Goal: Check status

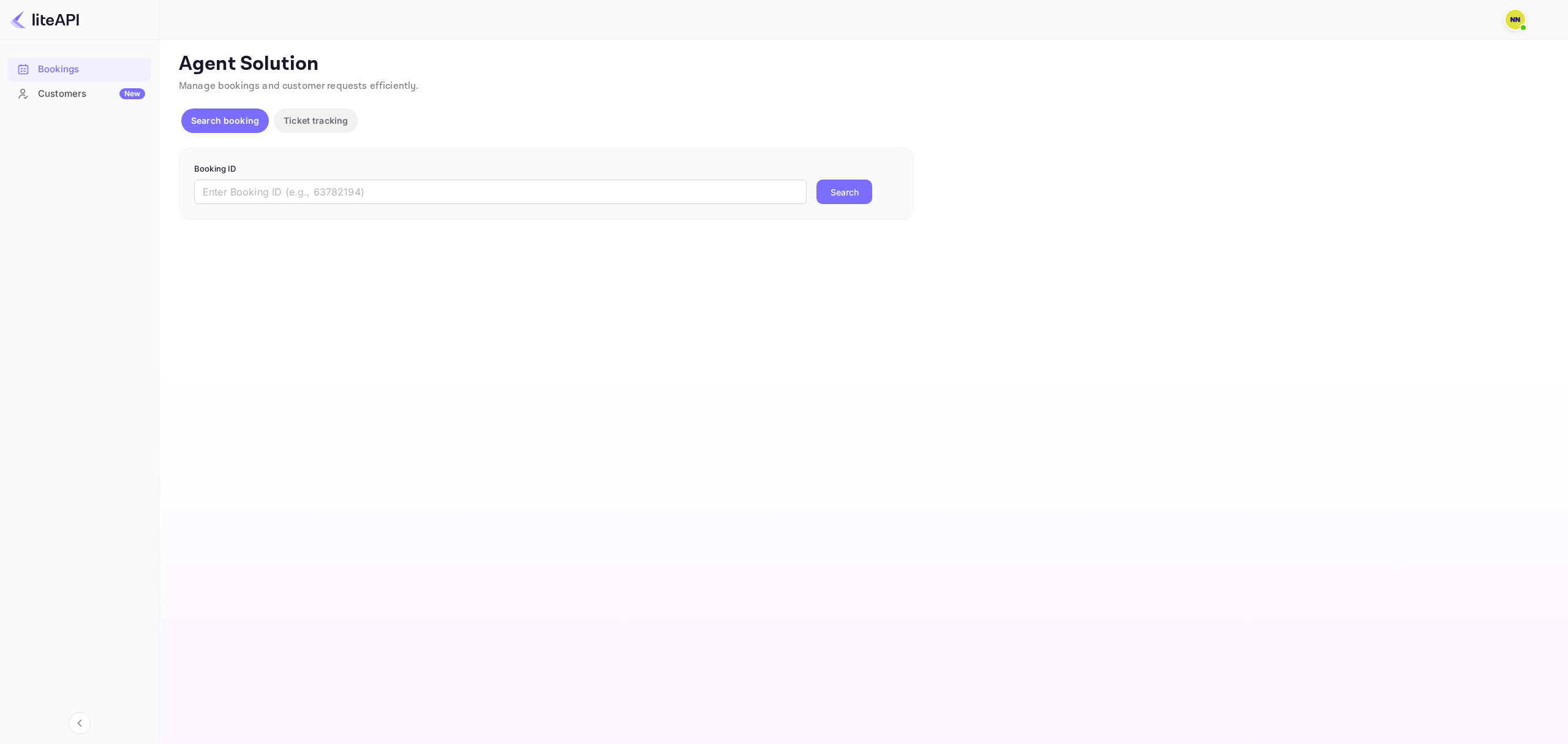
click at [1517, 18] on img at bounding box center [1515, 19] width 19 height 19
click at [1240, 385] on div at bounding box center [784, 372] width 1568 height 744
click at [397, 187] on input "text" at bounding box center [500, 192] width 612 height 25
paste input "6196672"
click at [855, 187] on button "Search" at bounding box center [844, 192] width 56 height 25
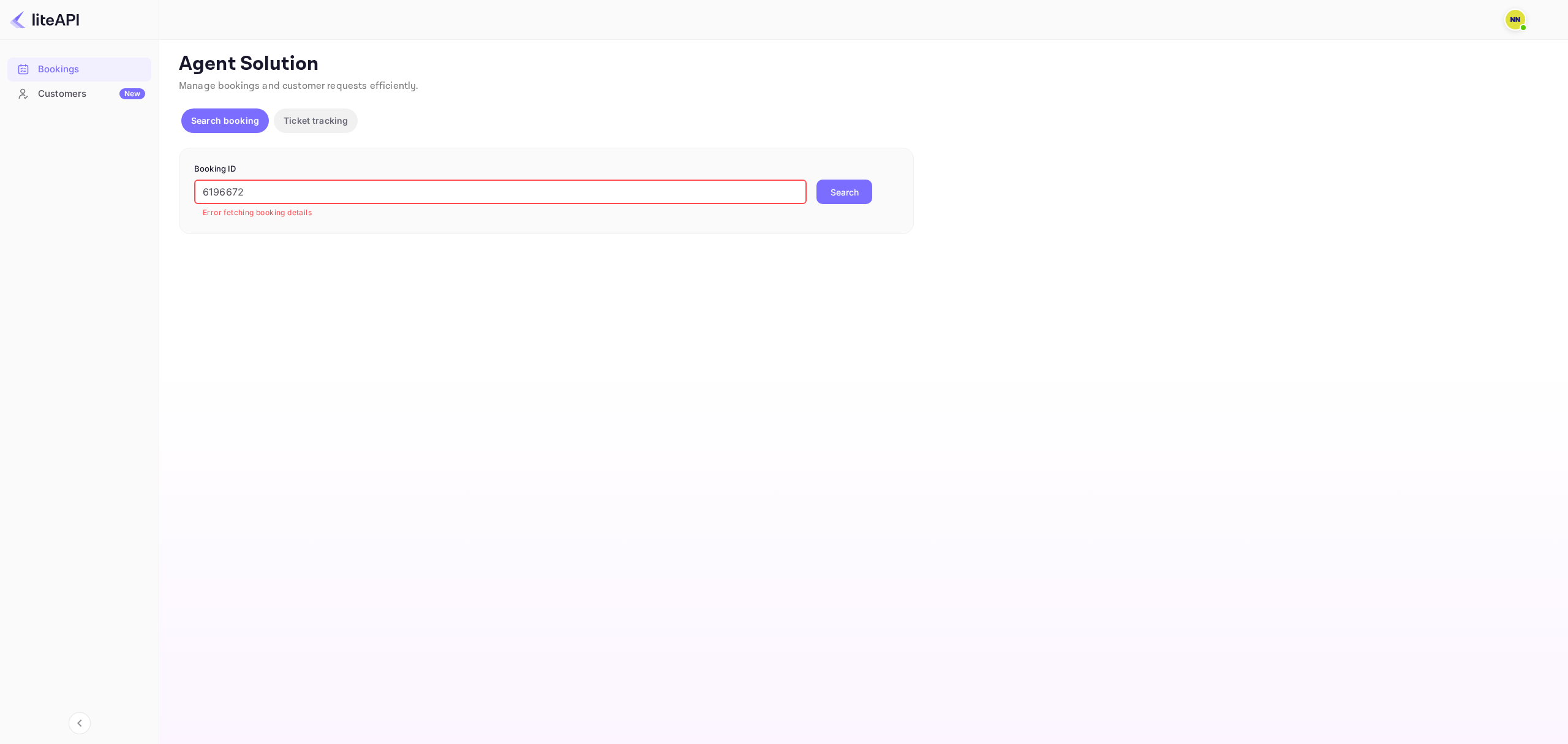
drag, startPoint x: 535, startPoint y: 188, endPoint x: -384, endPoint y: 157, distance: 919.5
click at [0, 157] on html "Bookings Customers New Now you can check your travel website directly from the …" at bounding box center [784, 372] width 1568 height 744
paste input "TBOH0502250913434339"
drag, startPoint x: 229, startPoint y: 190, endPoint x: -22, endPoint y: 175, distance: 251.4
click at [0, 175] on html "Bookings Customers New Now you can check your travel website directly from the …" at bounding box center [784, 372] width 1568 height 744
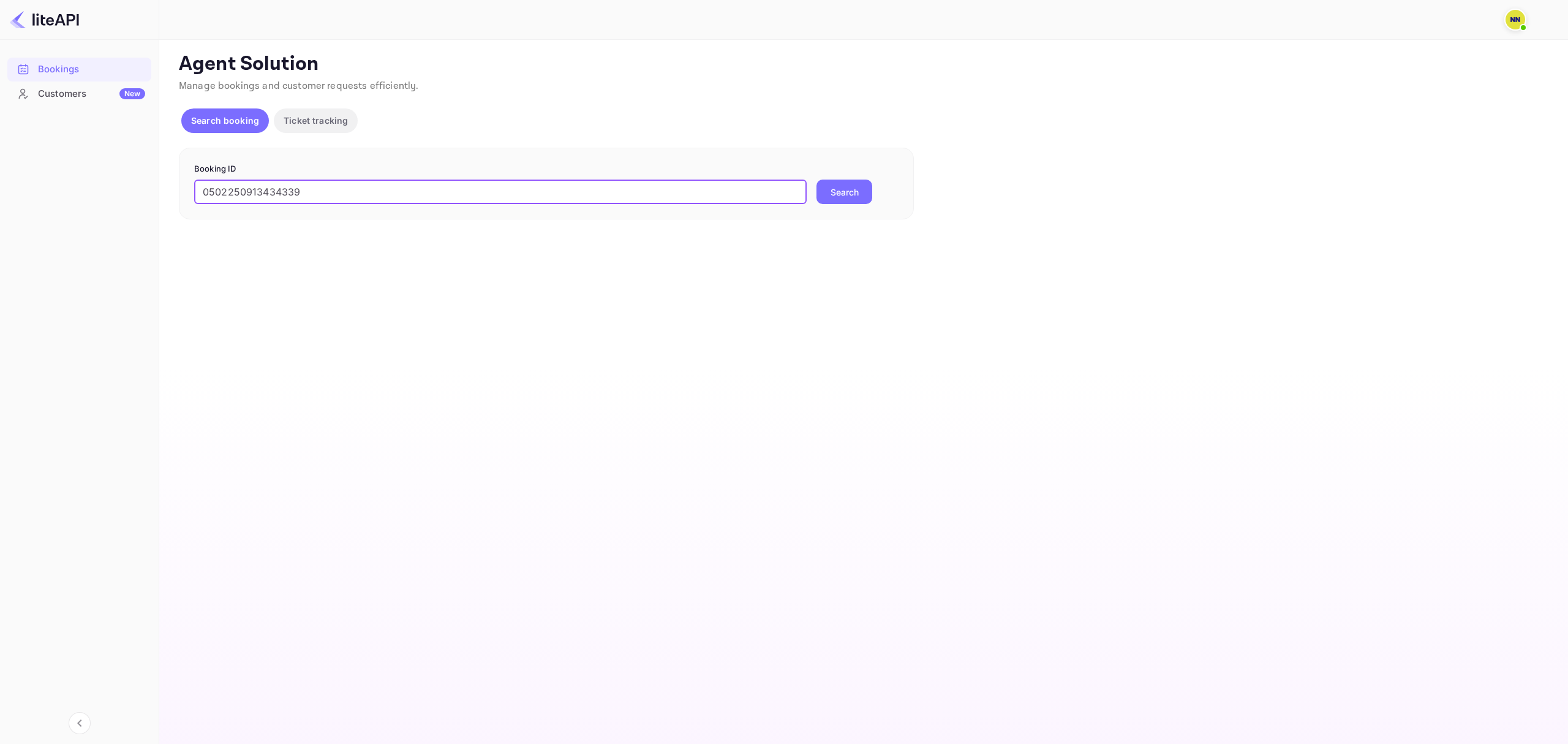
type input "0502250913434339"
click at [816, 180] on button "Search" at bounding box center [844, 192] width 56 height 25
click at [863, 180] on button "Search" at bounding box center [844, 192] width 56 height 25
drag, startPoint x: 56, startPoint y: 185, endPoint x: -255, endPoint y: 152, distance: 312.7
click at [0, 152] on html "Bookings Customers New Now you can check your travel website directly from the …" at bounding box center [784, 372] width 1568 height 744
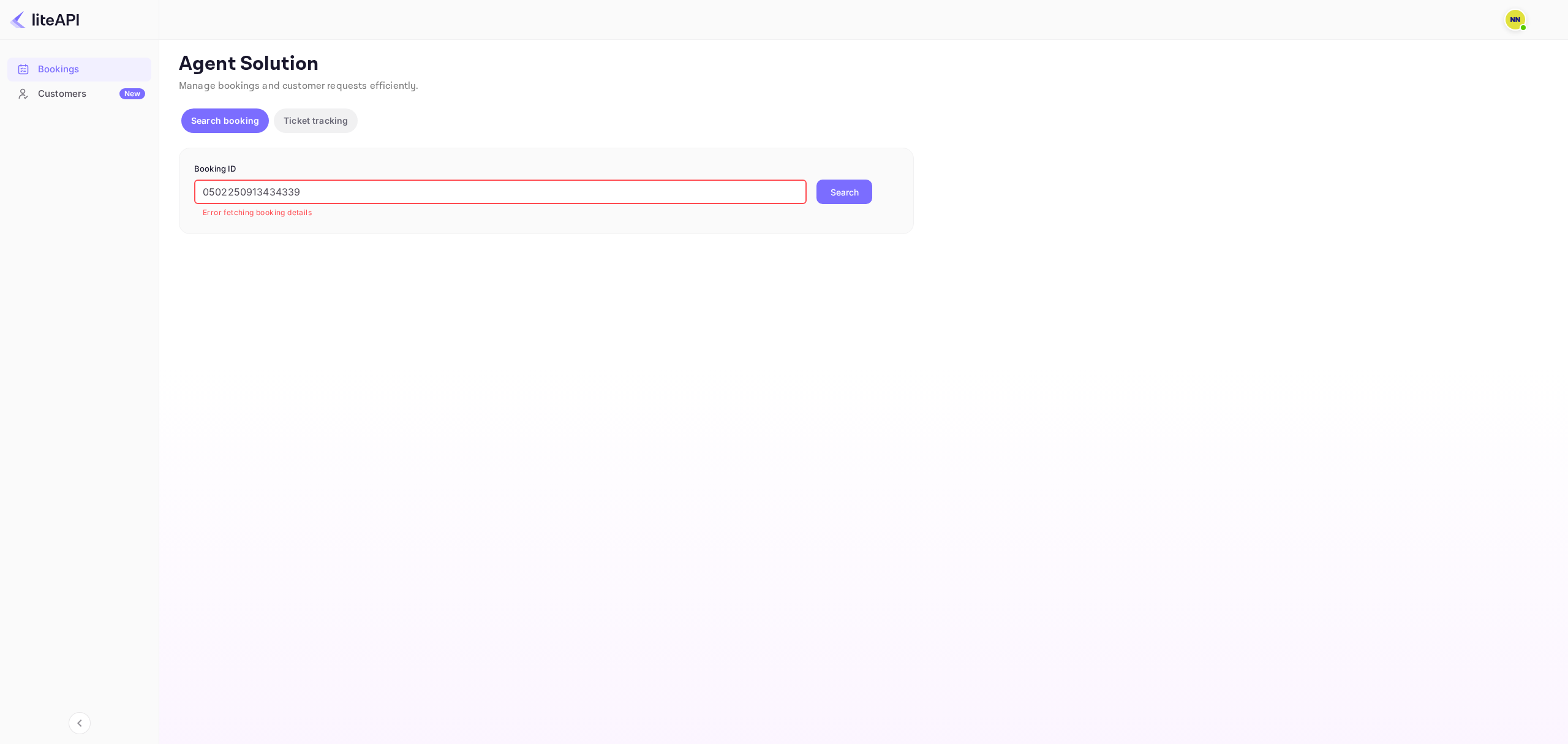
click at [842, 194] on button "Search" at bounding box center [844, 192] width 56 height 25
click at [270, 190] on input "text" at bounding box center [500, 192] width 612 height 25
paste input "6196672"
type input "6196672"
click at [851, 189] on button "Search" at bounding box center [844, 192] width 56 height 25
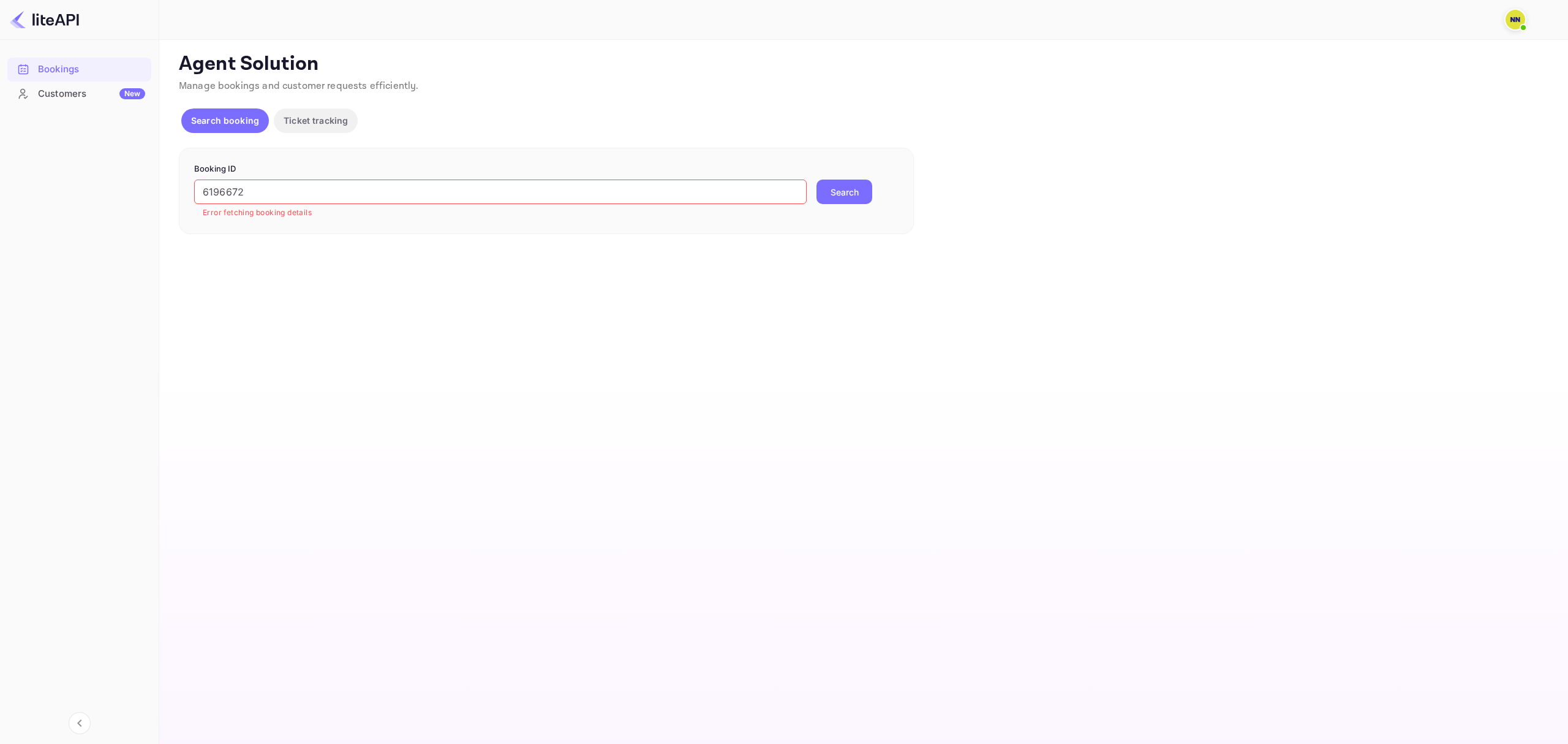
click at [1528, 14] on div at bounding box center [1518, 19] width 27 height 22
click at [1518, 22] on span at bounding box center [1523, 27] width 12 height 12
click at [1424, 93] on div "Logout" at bounding box center [1455, 97] width 141 height 30
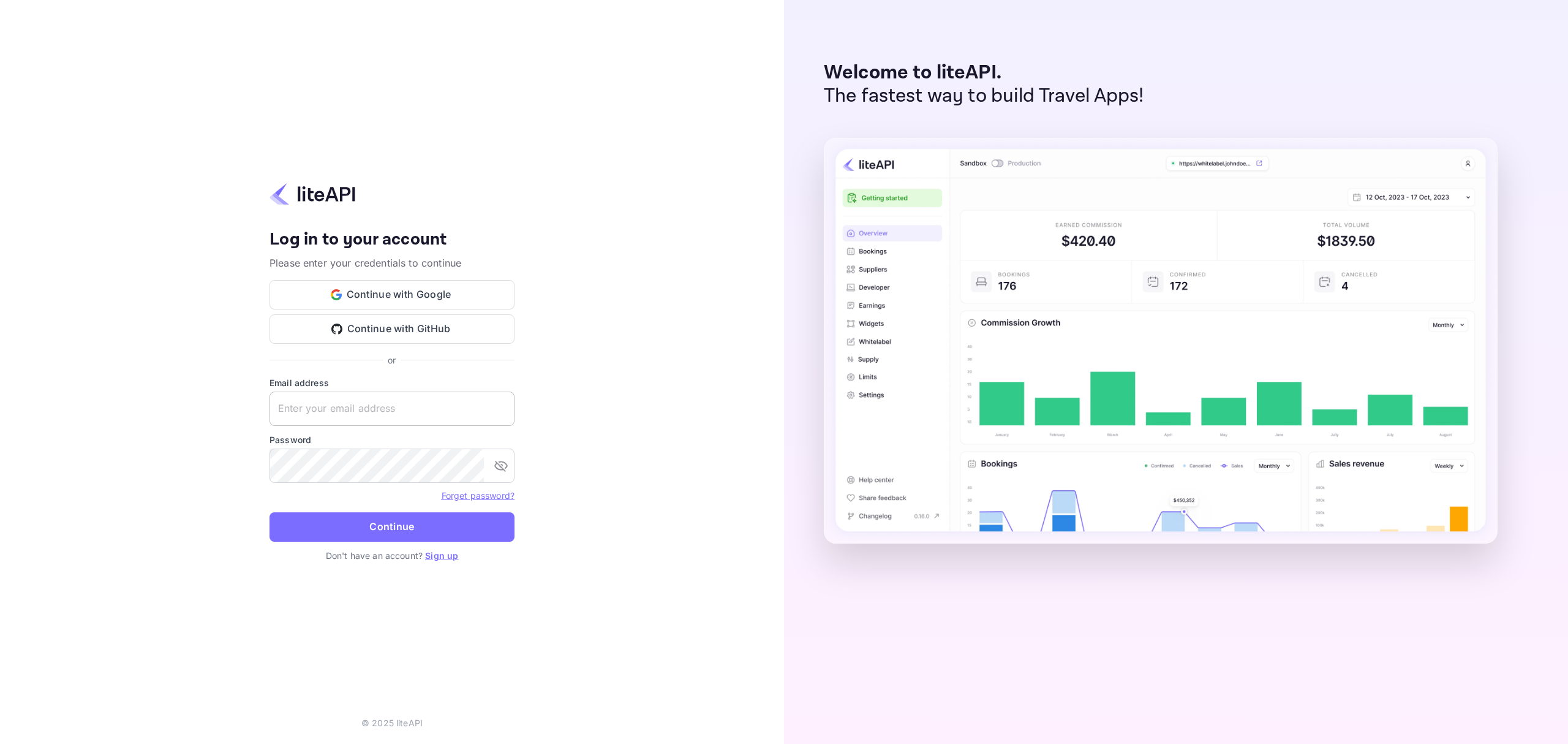
click at [440, 410] on input "text" at bounding box center [392, 409] width 245 height 35
click at [501, 408] on keeper-lock "Open Keeper Popup" at bounding box center [498, 408] width 14 height 14
type input "[EMAIL_ADDRESS][DOMAIN_NAME]"
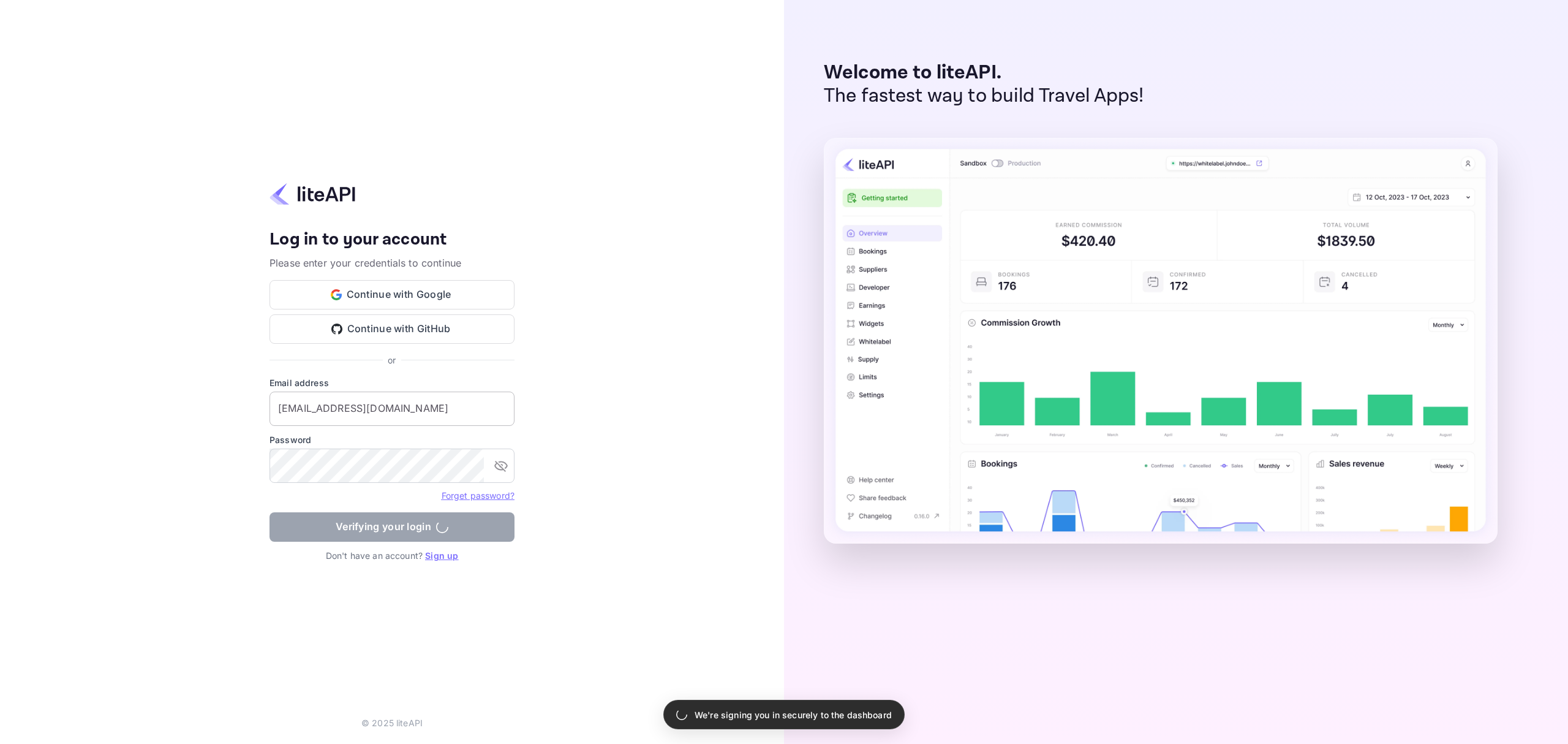
click at [498, 412] on keeper-lock "Open Keeper Popup" at bounding box center [498, 408] width 14 height 14
